Goal: Information Seeking & Learning: Learn about a topic

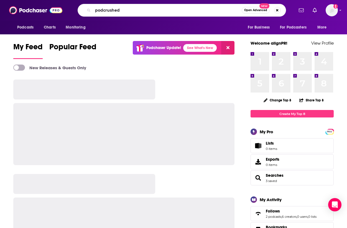
type input "podcrushed"
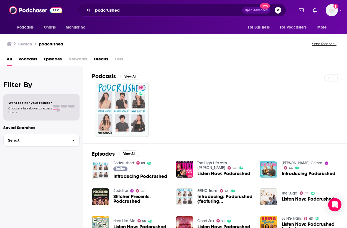
click at [141, 168] on div "Trailer Introducing Podcrushed" at bounding box center [140, 173] width 54 height 14
click at [124, 162] on link "Podcrushed" at bounding box center [123, 163] width 21 height 5
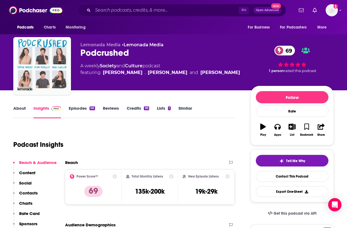
click at [79, 110] on link "Episodes 161" at bounding box center [82, 111] width 26 height 13
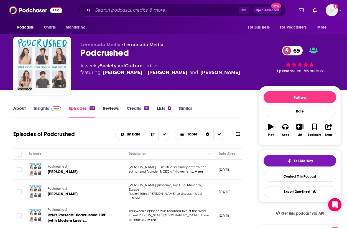
click at [36, 108] on link "Insights" at bounding box center [46, 111] width 27 height 13
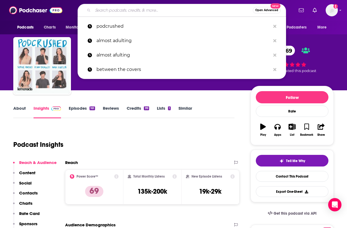
drag, startPoint x: 190, startPoint y: 9, endPoint x: 84, endPoint y: 10, distance: 106.0
click at [84, 10] on div "Open Advanced New" at bounding box center [182, 10] width 208 height 13
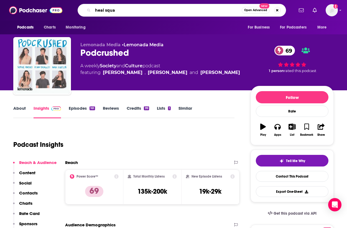
type input "heal squad"
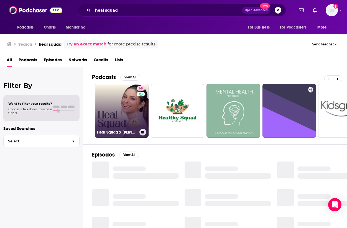
click at [124, 103] on link "68 Heal Squad x [PERSON_NAME]" at bounding box center [122, 111] width 54 height 54
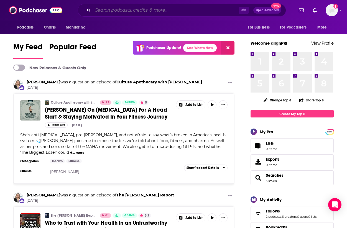
click at [112, 9] on input "Search podcasts, credits, & more..." at bounding box center [166, 10] width 146 height 9
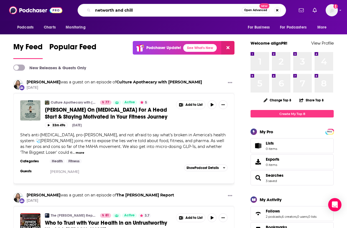
type input "networth and chill"
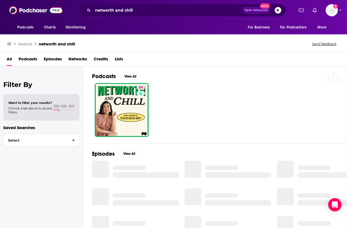
scroll to position [25, 0]
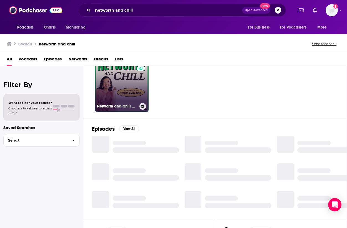
click at [128, 92] on link "69 Networth and Chill with Your Rich BFF" at bounding box center [122, 85] width 54 height 54
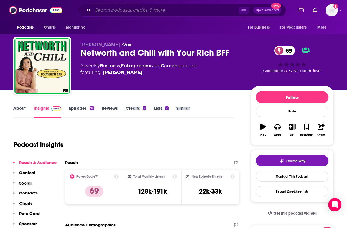
click at [158, 10] on input "Search podcasts, credits, & more..." at bounding box center [166, 10] width 146 height 9
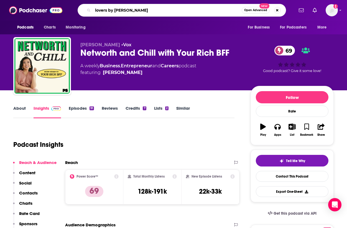
type input "lovers by shan"
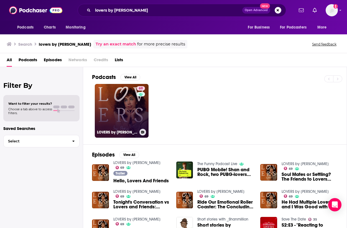
click at [130, 114] on link "69 LOVERS by shan" at bounding box center [122, 111] width 54 height 54
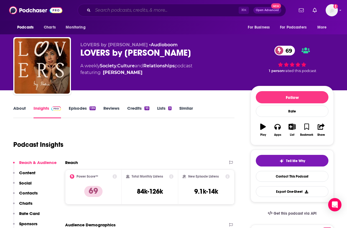
click at [115, 11] on input "Search podcasts, credits, & more..." at bounding box center [166, 10] width 146 height 9
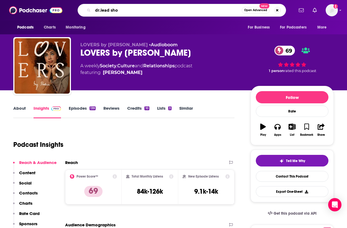
type input "dr.lead show"
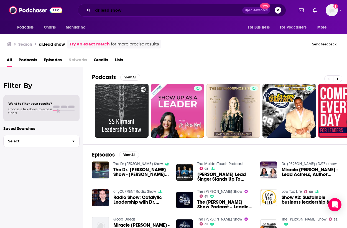
click at [100, 11] on input "dr.lead show" at bounding box center [167, 10] width 149 height 9
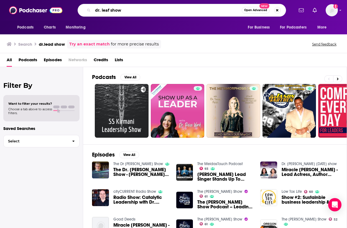
type input "dr. leaf show"
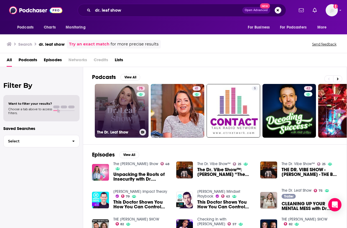
click at [102, 109] on link "75 The Dr. Leaf Show" at bounding box center [122, 111] width 54 height 54
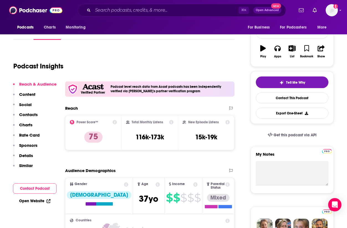
scroll to position [79, 0]
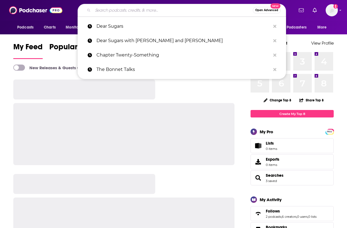
click at [128, 9] on input "Search podcasts, credits, & more..." at bounding box center [173, 10] width 160 height 9
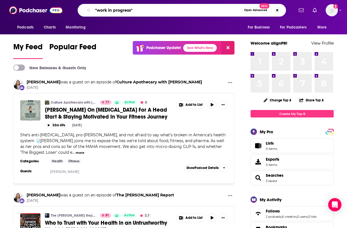
type input ""work in progress""
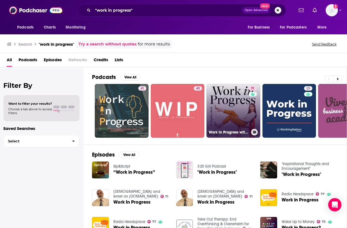
click at [231, 116] on link "71 Work in Progress with Sophia Bush" at bounding box center [233, 111] width 54 height 54
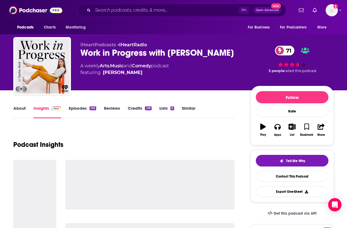
click at [75, 107] on link "Episodes 293" at bounding box center [82, 111] width 27 height 13
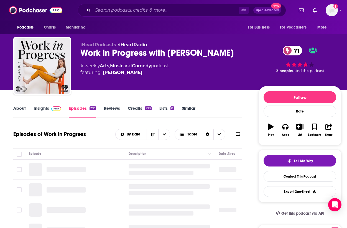
click at [46, 106] on link "Insights" at bounding box center [46, 111] width 27 height 13
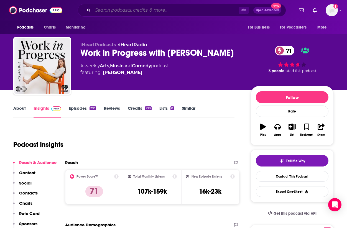
click at [122, 14] on input "Search podcasts, credits, & more..." at bounding box center [166, 10] width 146 height 9
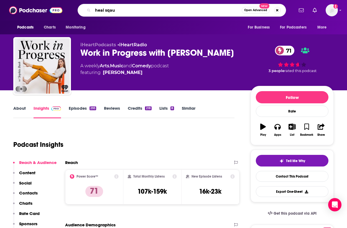
type input "heal sqaud"
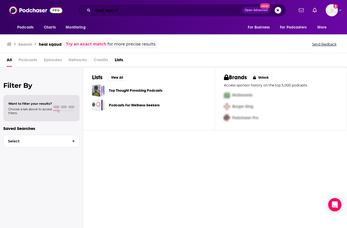
click at [133, 12] on input "heal sqaud" at bounding box center [167, 10] width 149 height 9
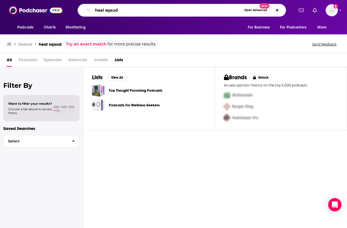
drag, startPoint x: 131, startPoint y: 10, endPoint x: 79, endPoint y: 9, distance: 52.1
click at [79, 9] on div "heal sqaud Open Advanced New" at bounding box center [182, 10] width 208 height 13
type input "heal squad podcast"
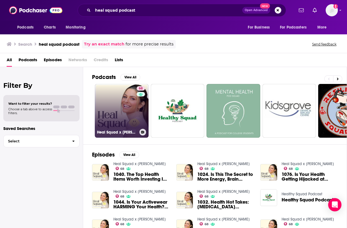
click at [119, 115] on link "68 Heal Squad x [PERSON_NAME]" at bounding box center [122, 111] width 54 height 54
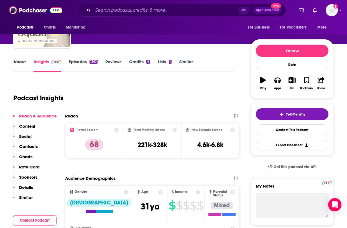
scroll to position [47, 0]
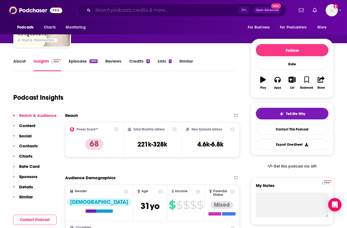
click at [110, 9] on input "Search podcasts, credits, & more..." at bounding box center [166, 10] width 146 height 9
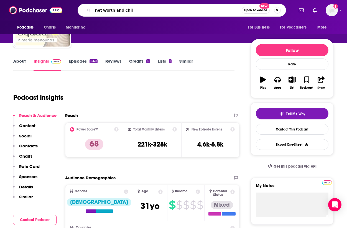
type input "net worth and chill"
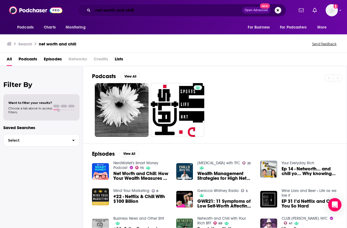
click at [149, 11] on input "net worth and chill" at bounding box center [167, 10] width 149 height 9
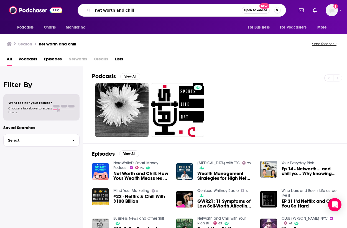
click at [104, 11] on input "net worth and chill" at bounding box center [167, 10] width 149 height 9
click at [149, 12] on input "networth and chill" at bounding box center [167, 10] width 149 height 9
type input "networth and chill"
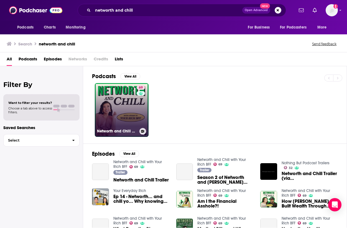
click at [119, 91] on link "69 Networth and Chill with Your Rich BFF" at bounding box center [122, 110] width 54 height 54
